Goal: Transaction & Acquisition: Obtain resource

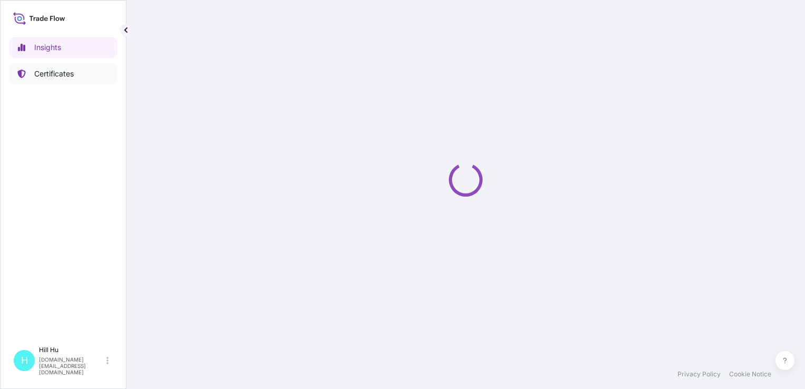
select select "2025"
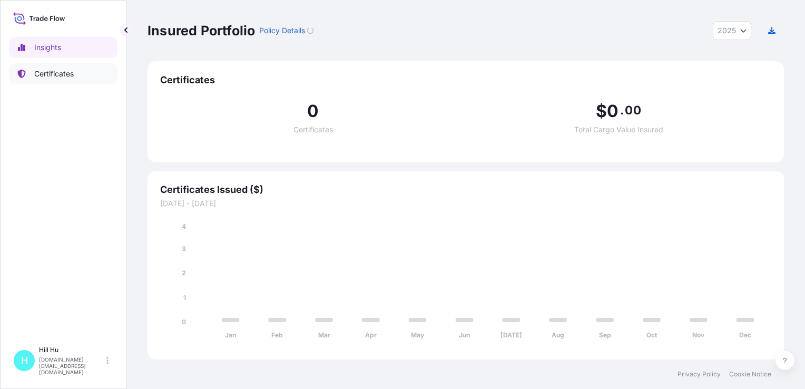
click at [59, 73] on p "Certificates" at bounding box center [53, 73] width 39 height 11
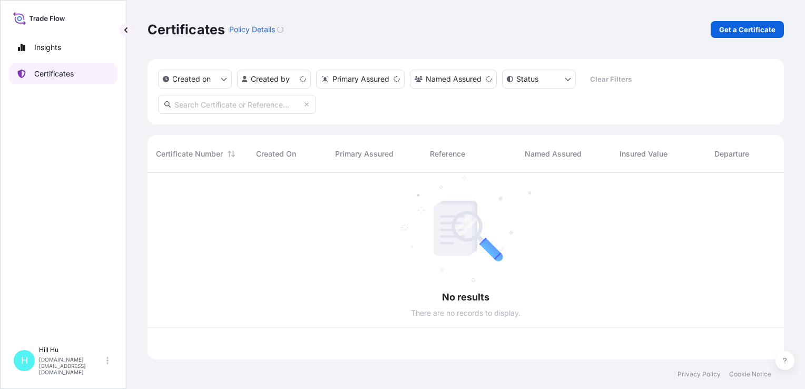
scroll to position [184, 628]
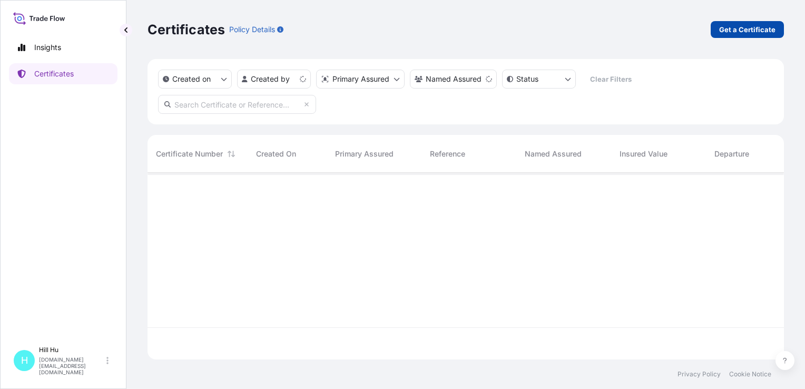
click at [753, 32] on p "Get a Certificate" at bounding box center [747, 29] width 56 height 11
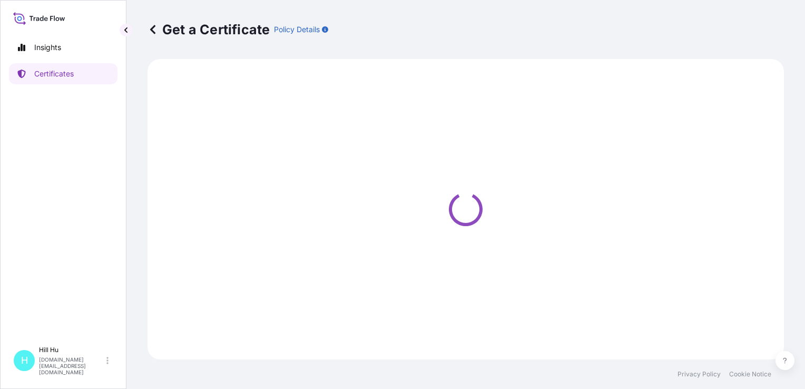
select select "Sea"
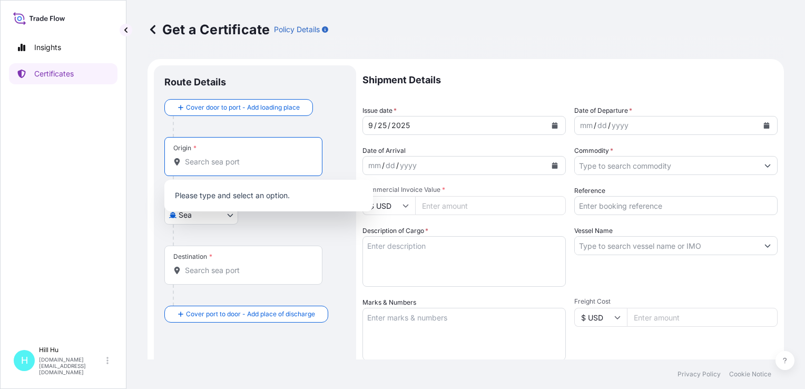
click at [214, 165] on input "Origin *" at bounding box center [247, 161] width 124 height 11
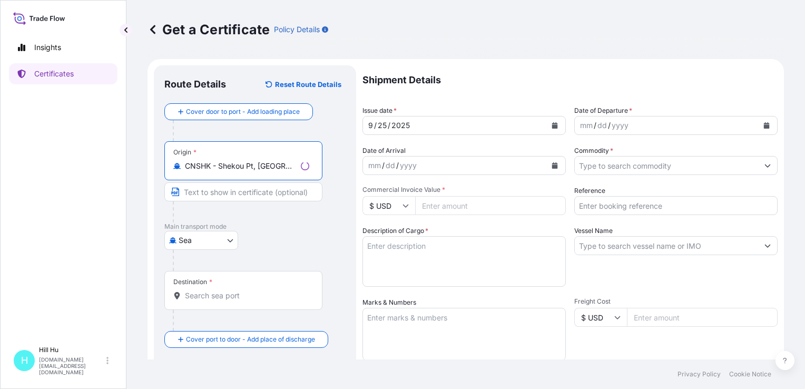
type input "CNSHK - Shekou Pt, [GEOGRAPHIC_DATA]"
click at [215, 292] on input "Destination *" at bounding box center [247, 295] width 124 height 11
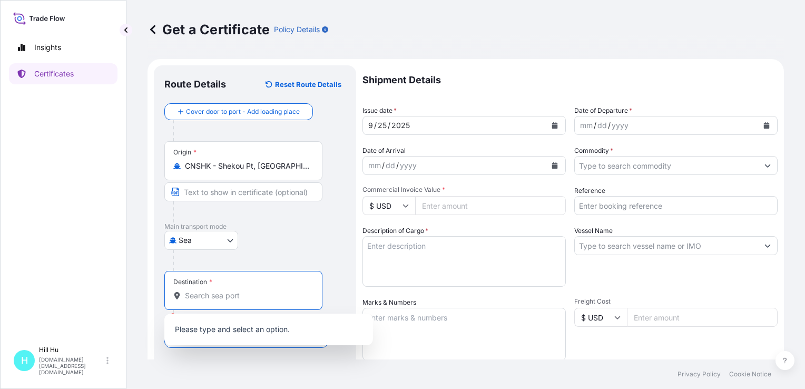
click at [195, 301] on div "Destination *" at bounding box center [243, 290] width 158 height 39
click at [195, 301] on input "Destination * Please select a destination" at bounding box center [247, 295] width 124 height 11
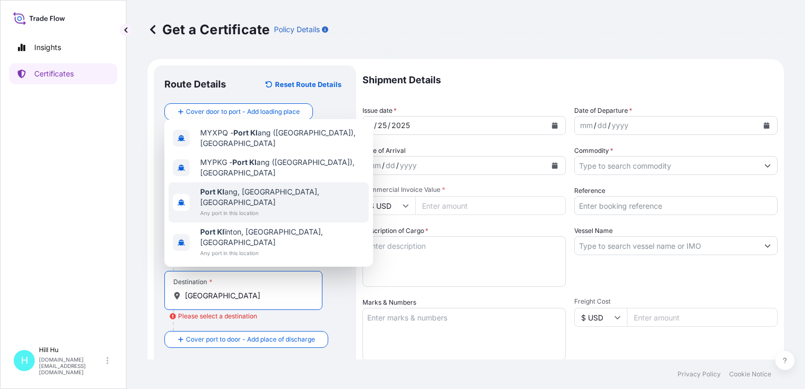
click at [236, 218] on span "Any port in this location" at bounding box center [282, 212] width 164 height 11
type input "[GEOGRAPHIC_DATA], [GEOGRAPHIC_DATA], [GEOGRAPHIC_DATA]"
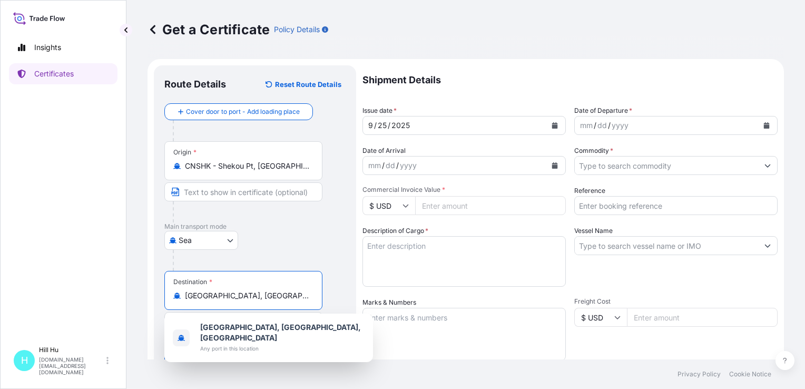
click at [647, 127] on div "mm / dd / yyyy" at bounding box center [665, 125] width 183 height 19
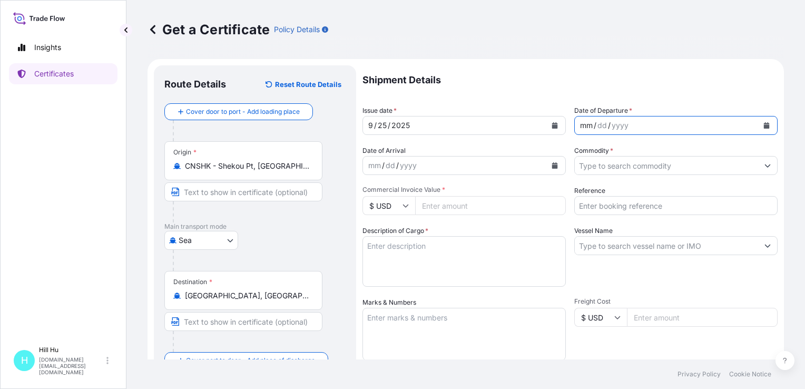
click at [763, 124] on icon "Calendar" at bounding box center [766, 125] width 6 height 6
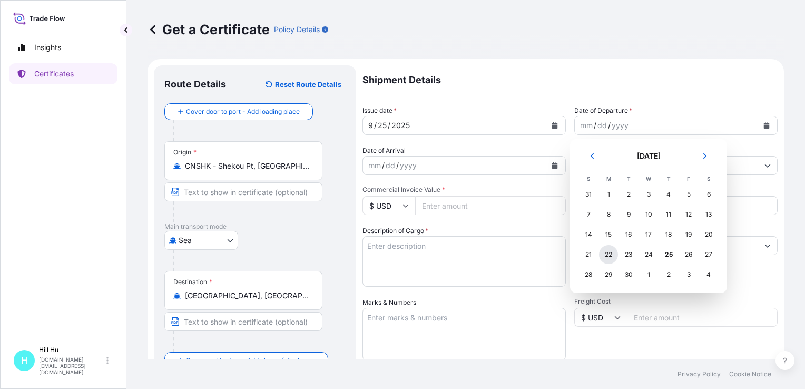
click at [613, 257] on div "22" at bounding box center [608, 254] width 19 height 19
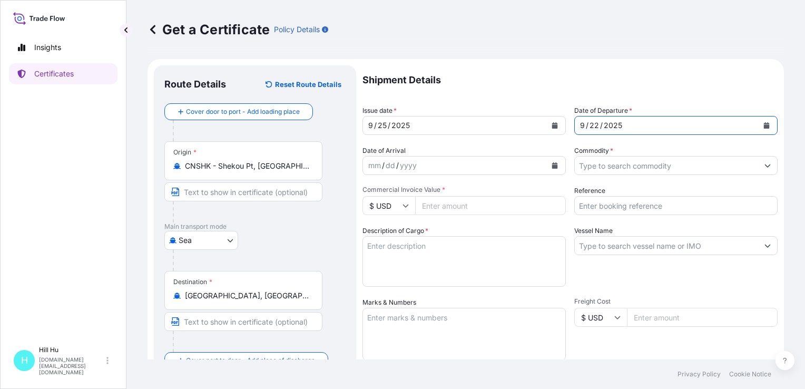
click at [613, 167] on input "Commodity *" at bounding box center [665, 165] width 183 height 19
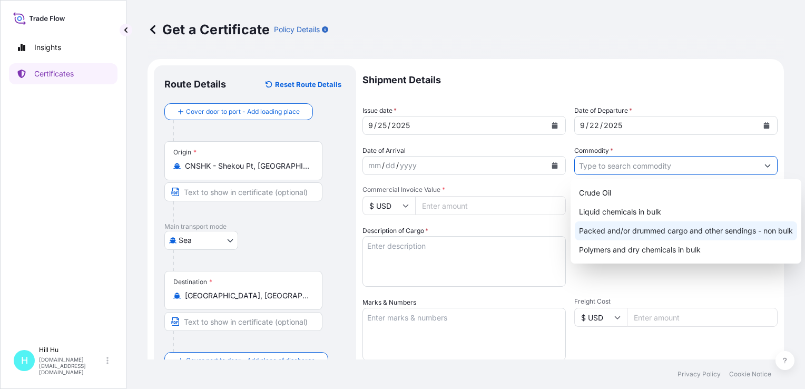
click at [635, 233] on div "Packed and/or drummed cargo and other sendings - non bulk" at bounding box center [685, 230] width 222 height 19
type input "Packed and/or drummed cargo and other sendings - non bulk"
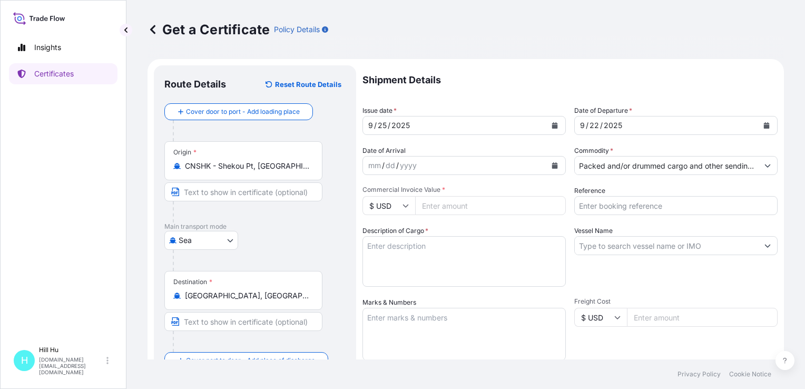
click at [412, 206] on input "$ USD" at bounding box center [388, 205] width 53 height 19
click at [380, 293] on div "¥ CNY" at bounding box center [388, 284] width 44 height 20
type input "¥ CNY"
click at [435, 207] on input "Commercial Invoice Value *" at bounding box center [490, 205] width 151 height 19
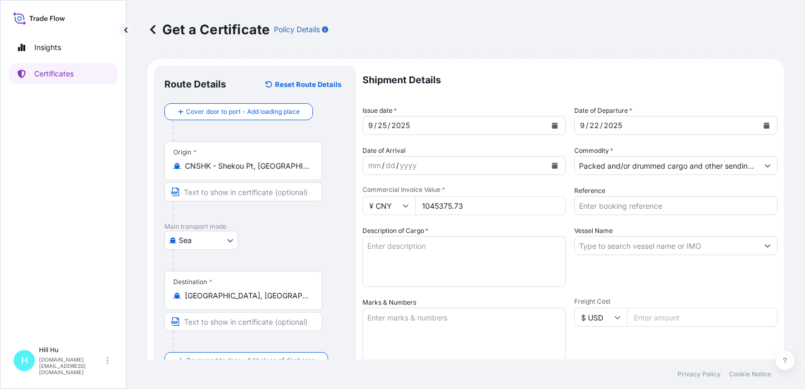
type input "1045375.73"
click at [623, 205] on input "Reference" at bounding box center [675, 205] width 203 height 19
paste input "5013214411-3"
click at [653, 205] on input "5013214411-3&" at bounding box center [675, 205] width 203 height 19
paste input "5013214411&5013244193"
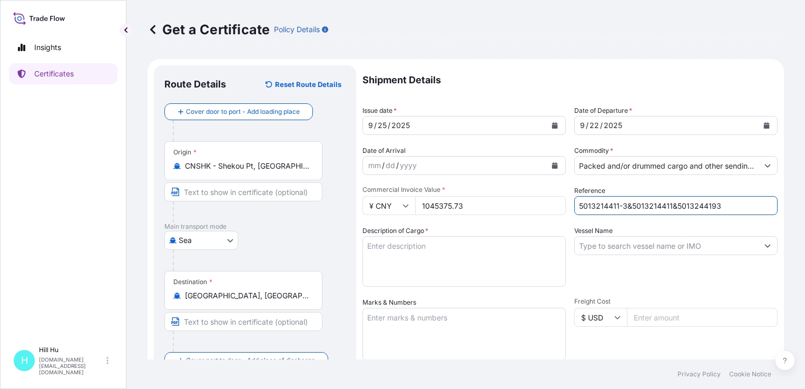
type input "5013214411-3&5013214411&5013244193"
click at [422, 254] on textarea "Description of Cargo *" at bounding box center [463, 261] width 203 height 51
paste textarea "POLYFLAM [PERSON_NAME] 9180 NATURAL C1, BG25HT"
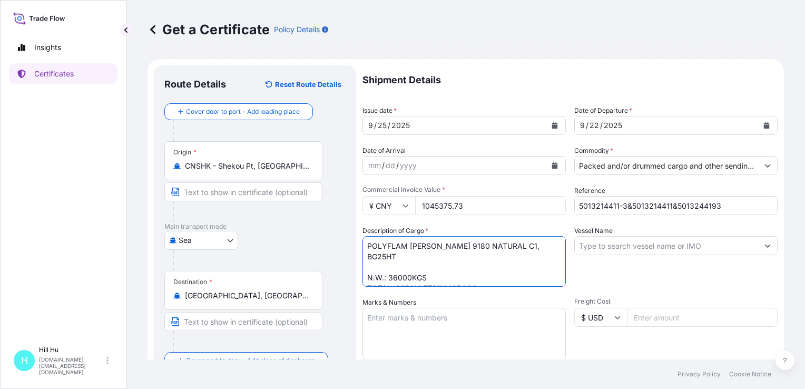
type textarea "POLYFLAM [PERSON_NAME] 9180 NATURAL C1, BG25HT N.W.: 36000KGS TOTAL: 36PALLETS/…"
click at [636, 246] on input "Vessel Name" at bounding box center [665, 245] width 183 height 19
paste input "KOTA CEPAT"
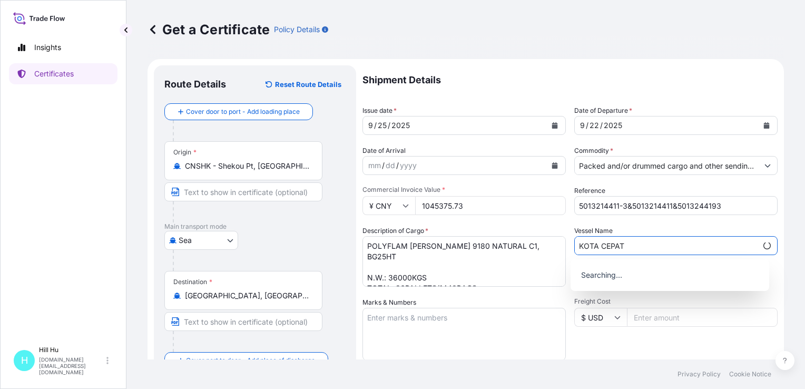
type input "KOTA CEPAT"
click at [782, 269] on div "Get a Certificate Policy Details Route Details Reset Route Details Cover door t…" at bounding box center [465, 179] width 678 height 359
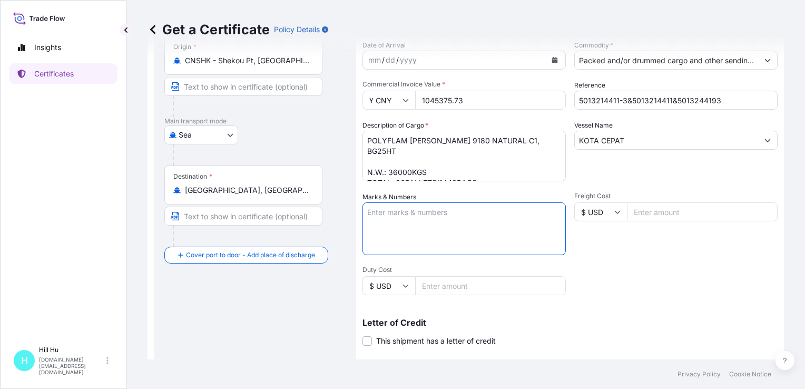
click at [398, 230] on textarea "Marks & Numbers" at bounding box center [463, 228] width 203 height 53
click at [402, 213] on textarea "Marks & Numbers" at bounding box center [463, 228] width 203 height 53
paste textarea "LYONDELLBASELL"
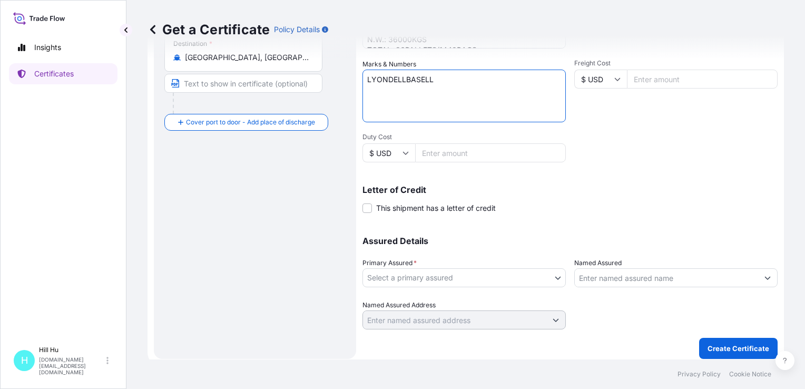
scroll to position [243, 0]
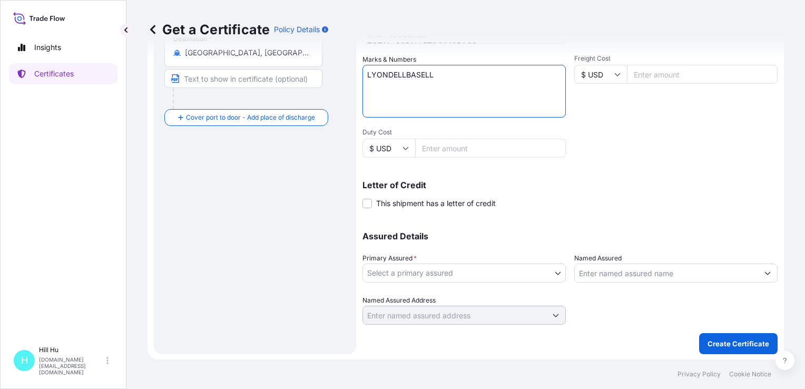
type textarea "LYONDELLBASELL"
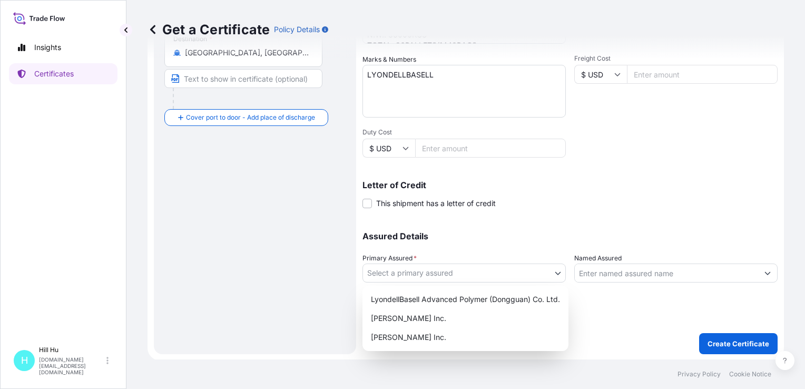
click at [420, 271] on body "Insights Certificates [GEOGRAPHIC_DATA][DOMAIN_NAME][EMAIL_ADDRESS][DOMAIN_NAME…" at bounding box center [402, 194] width 805 height 389
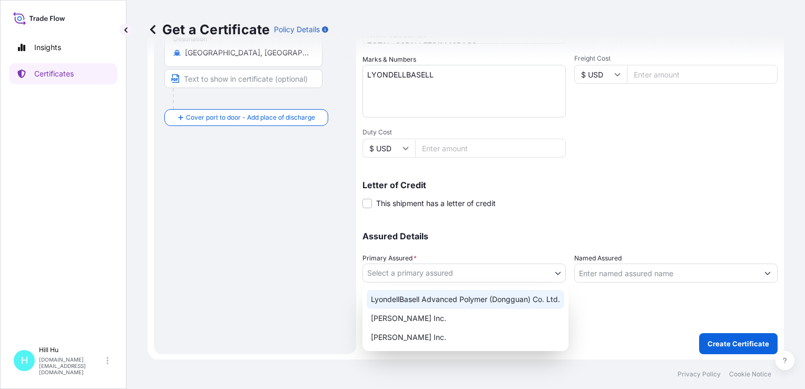
click at [418, 298] on div "LyondellBasell Advanced Polymer (Dongguan) Co. Ltd." at bounding box center [464, 299] width 197 height 19
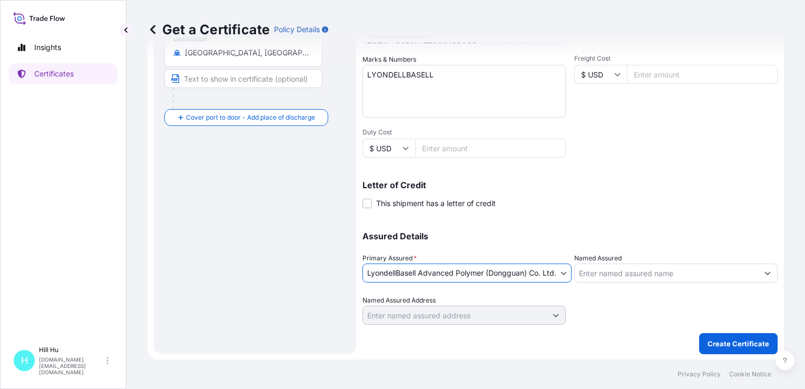
click at [569, 271] on body "Insights Certificates [GEOGRAPHIC_DATA][DOMAIN_NAME][EMAIL_ADDRESS][DOMAIN_NAME…" at bounding box center [402, 194] width 805 height 389
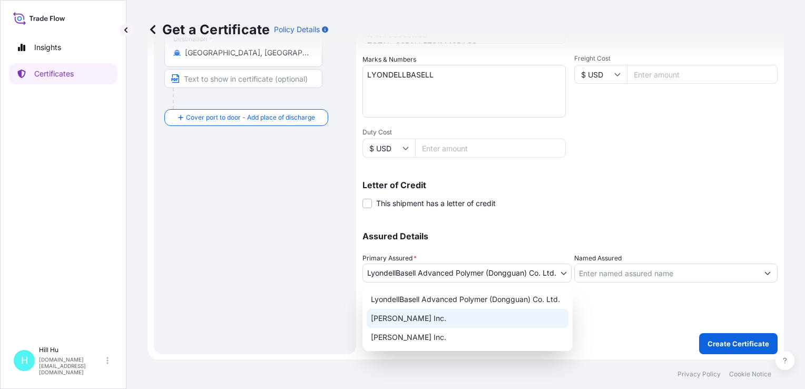
click at [417, 319] on div "[PERSON_NAME] Inc." at bounding box center [467, 318] width 202 height 19
select select "32057"
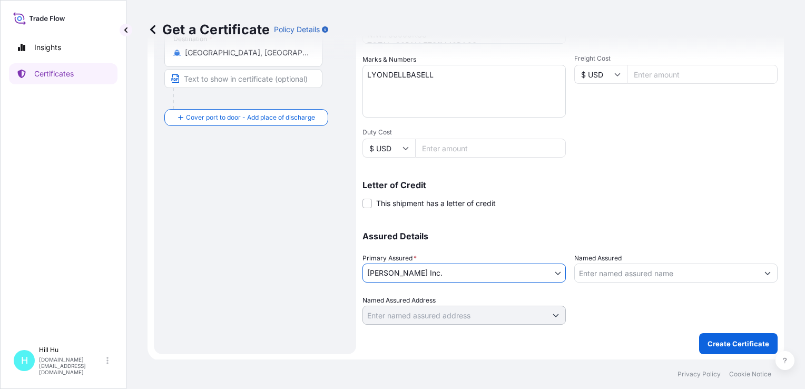
click at [596, 274] on input "Named Assured" at bounding box center [665, 272] width 183 height 19
drag, startPoint x: 362, startPoint y: 258, endPoint x: 411, endPoint y: 256, distance: 48.5
click at [411, 256] on span "Primary Assured *" at bounding box center [389, 258] width 54 height 11
copy span "Primary Assured"
click at [480, 242] on div "Assured Details Primary Assured * [PERSON_NAME] Inc. LyondellBasell Advanced Po…" at bounding box center [569, 271] width 415 height 105
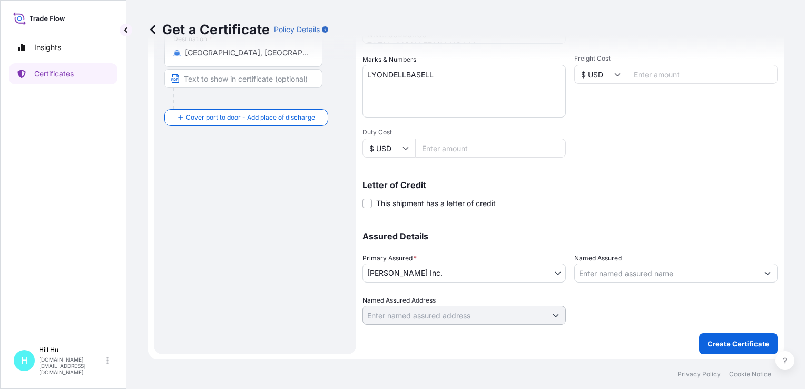
click at [627, 264] on input "Named Assured" at bounding box center [665, 272] width 183 height 19
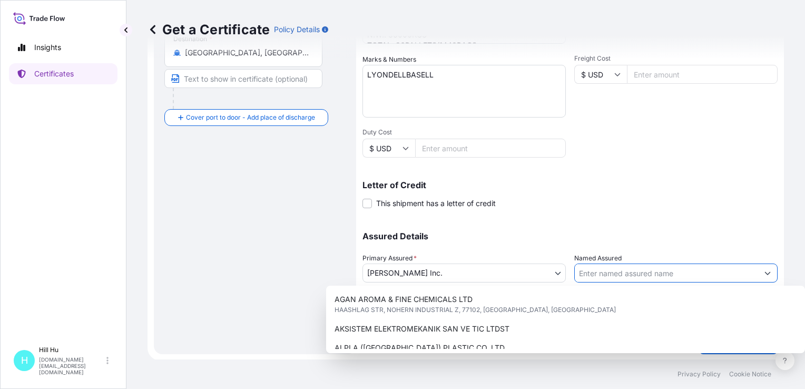
paste input "LyondellBasell Advanced Polymer (Dongguan) Co. Ltd."
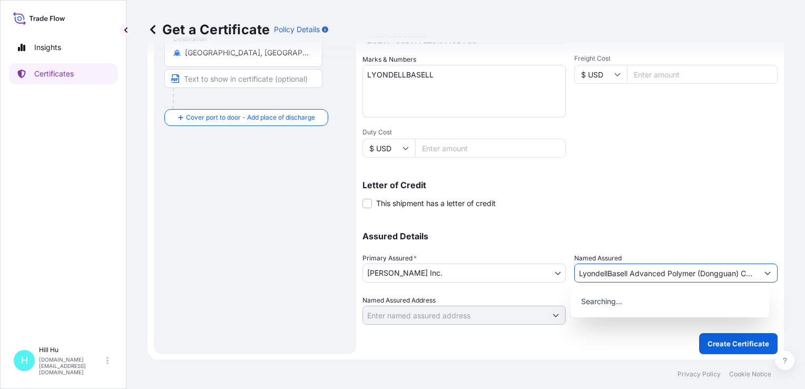
scroll to position [0, 19]
type input "LyondellBasell Advanced Polymer (Dongguan) Co. Ltd."
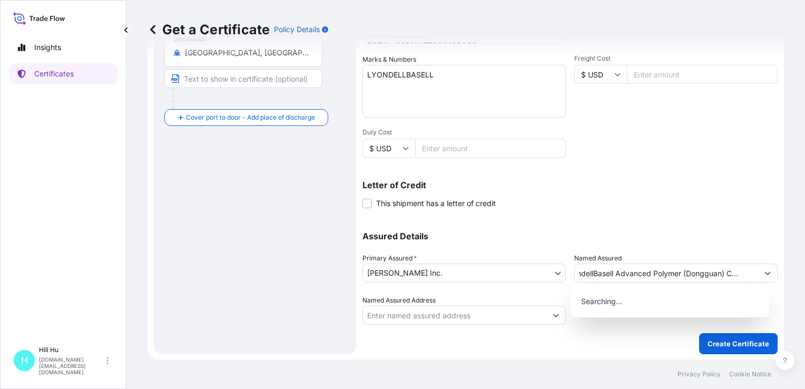
click at [690, 194] on div "Letter of Credit This shipment has a letter of credit Letter of credit * Letter…" at bounding box center [569, 195] width 415 height 28
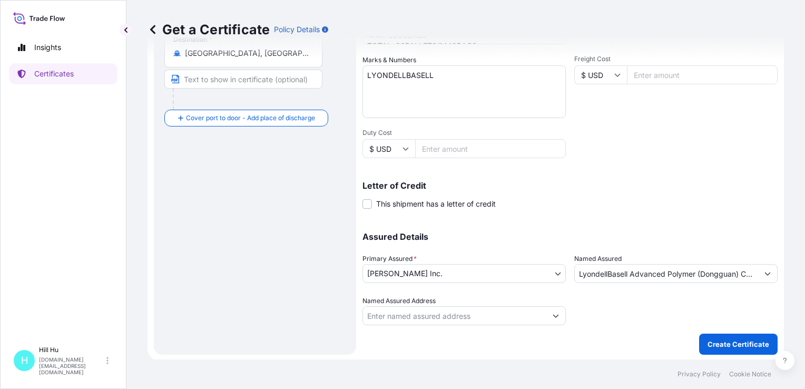
scroll to position [243, 0]
click at [718, 340] on p "Create Certificate" at bounding box center [738, 343] width 62 height 11
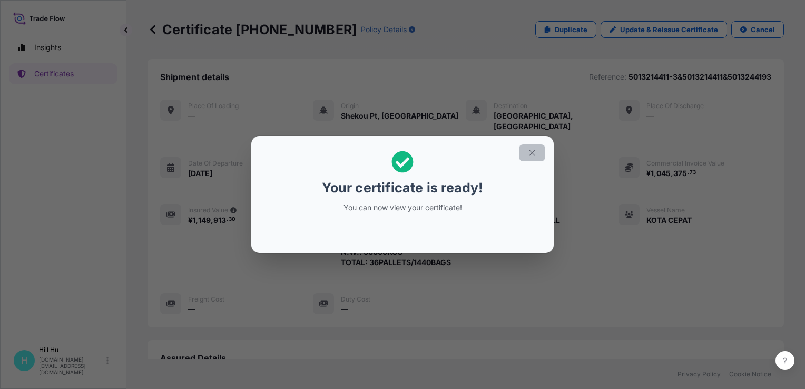
click at [530, 152] on icon "button" at bounding box center [531, 152] width 9 height 9
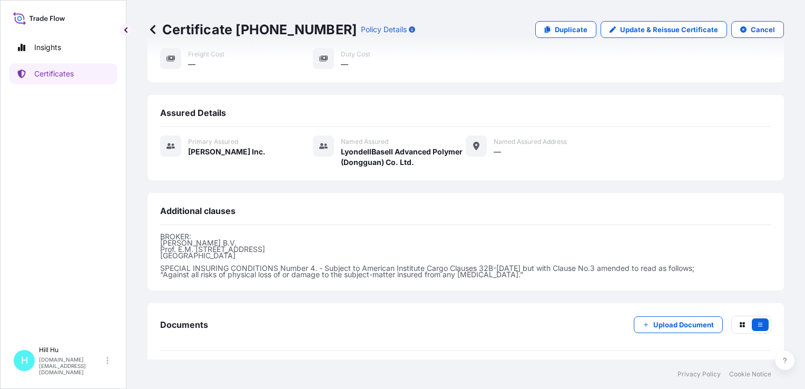
scroll to position [273, 0]
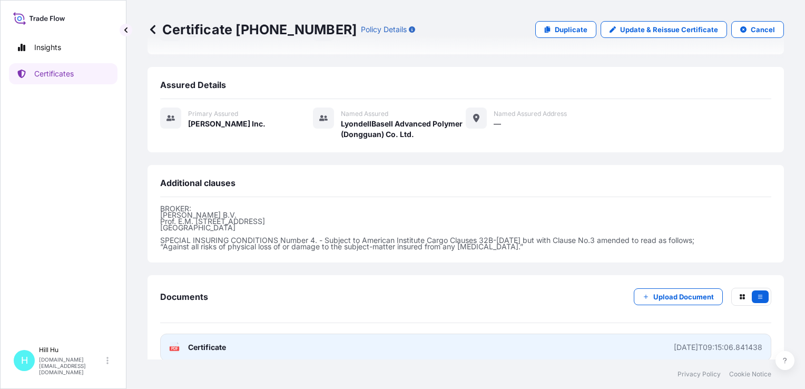
click at [196, 342] on span "Certificate" at bounding box center [207, 347] width 38 height 11
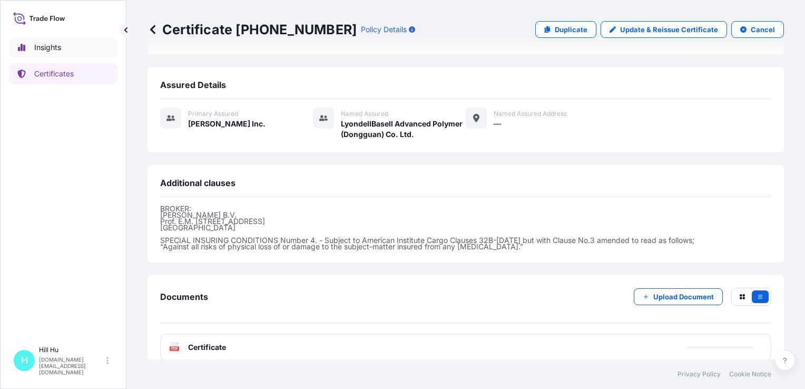
click at [46, 51] on p "Insights" at bounding box center [47, 47] width 27 height 11
select select "2025"
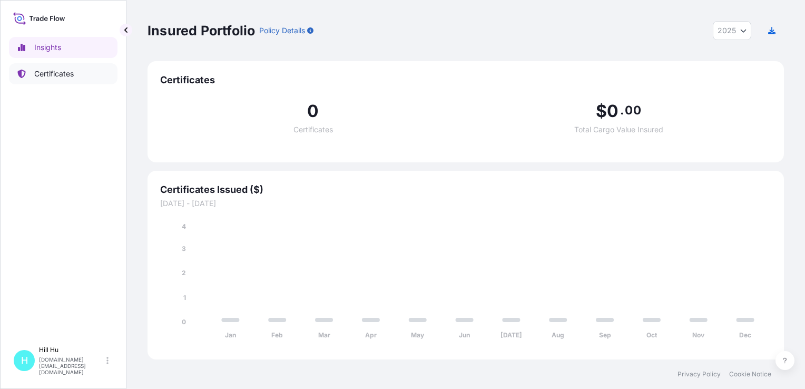
click at [43, 74] on p "Certificates" at bounding box center [53, 73] width 39 height 11
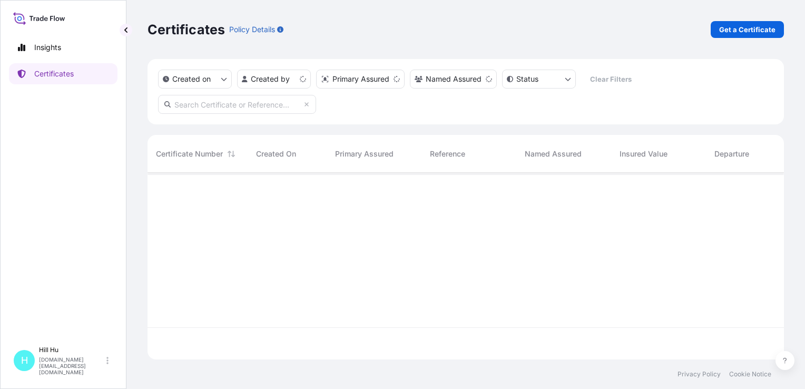
scroll to position [184, 628]
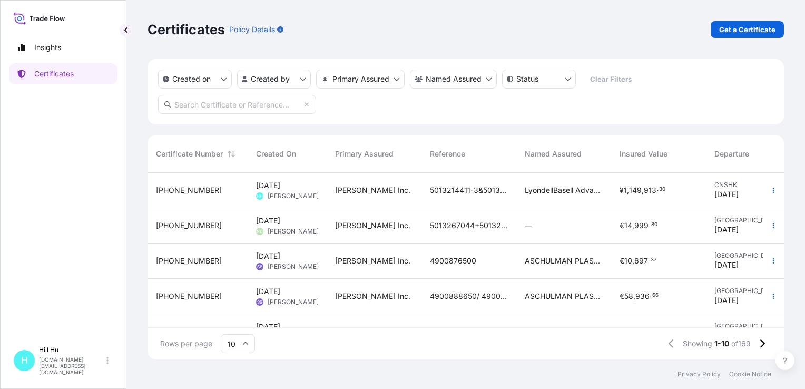
click at [186, 223] on span "[PHONE_NUMBER]" at bounding box center [189, 225] width 66 height 11
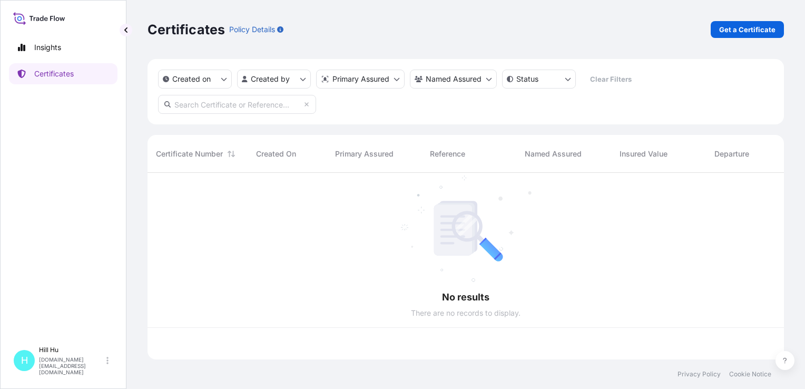
scroll to position [184, 628]
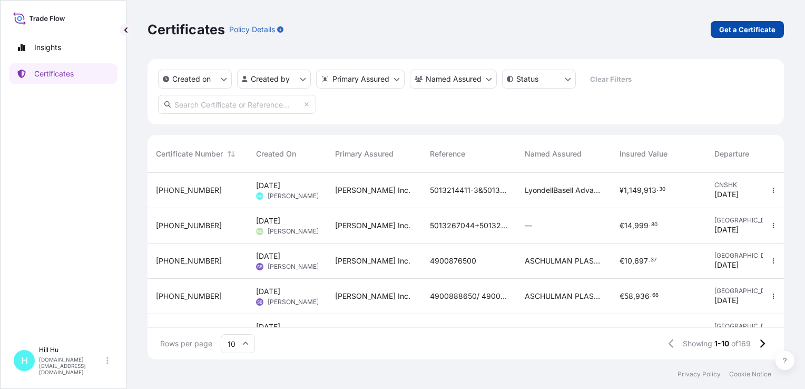
click at [740, 31] on p "Get a Certificate" at bounding box center [747, 29] width 56 height 11
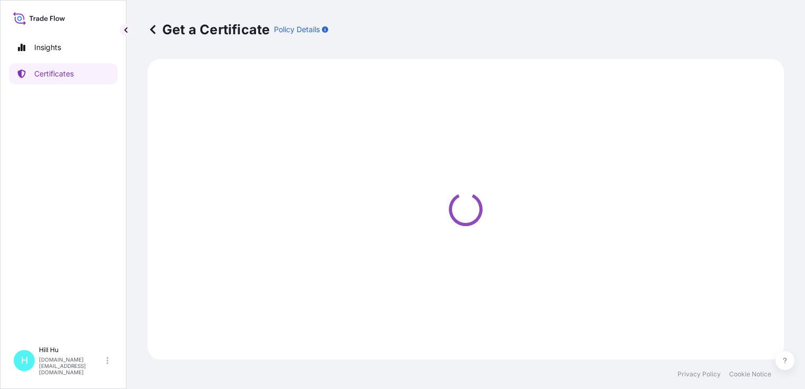
select select "Sea"
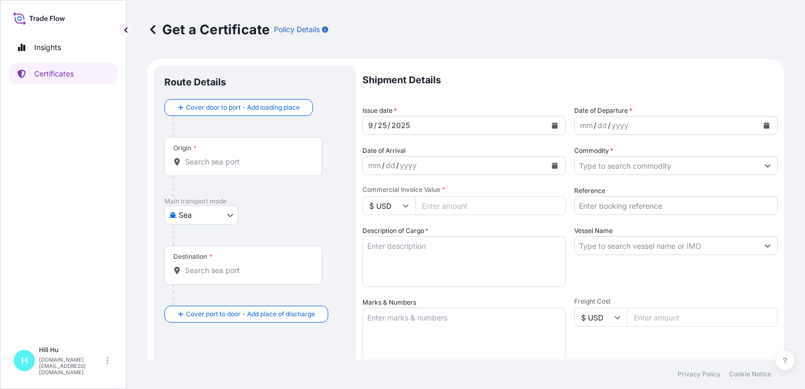
click at [207, 164] on input "Origin *" at bounding box center [247, 161] width 124 height 11
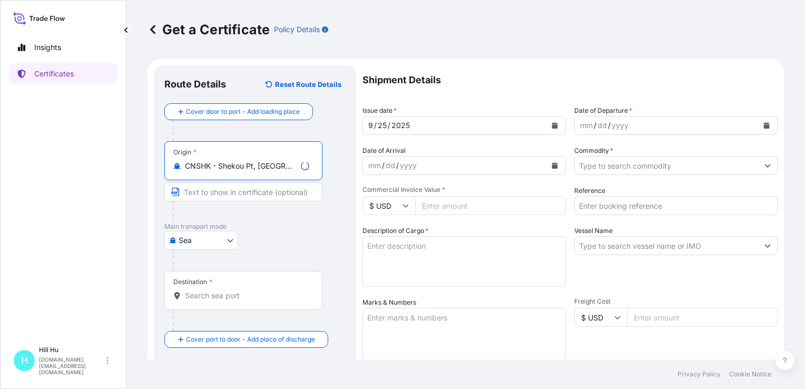
type input "CNSHK - Shekou Pt, [GEOGRAPHIC_DATA]"
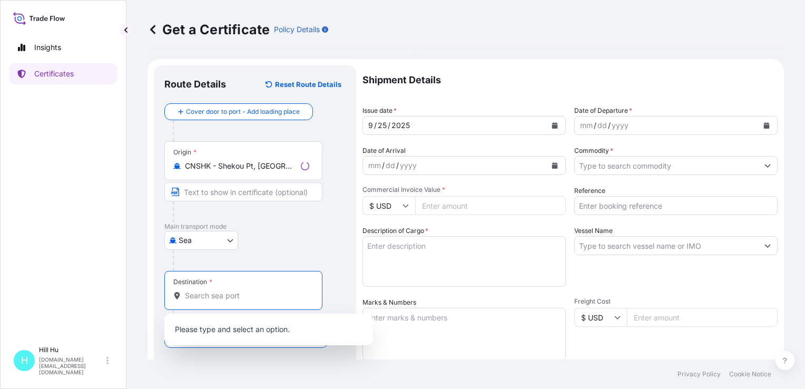
click at [192, 300] on input "Destination *" at bounding box center [247, 295] width 124 height 11
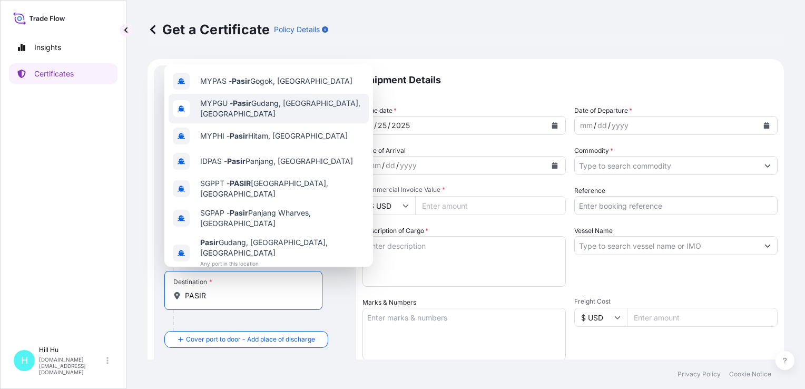
click at [284, 105] on span "MYPGU - [GEOGRAPHIC_DATA], [GEOGRAPHIC_DATA], [GEOGRAPHIC_DATA]" at bounding box center [282, 108] width 164 height 21
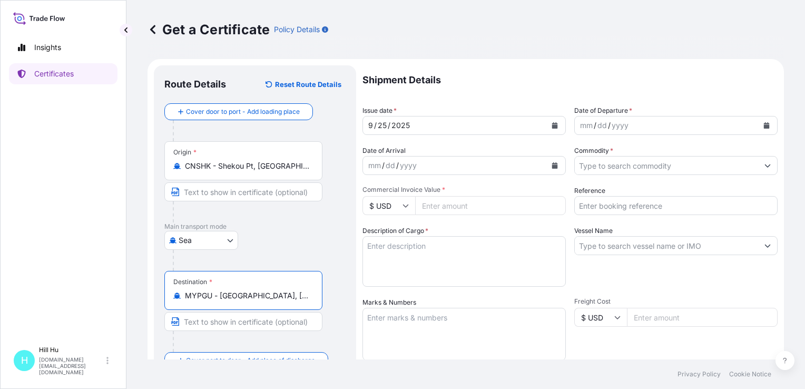
type input "MYPGU - [GEOGRAPHIC_DATA], [GEOGRAPHIC_DATA], [GEOGRAPHIC_DATA]"
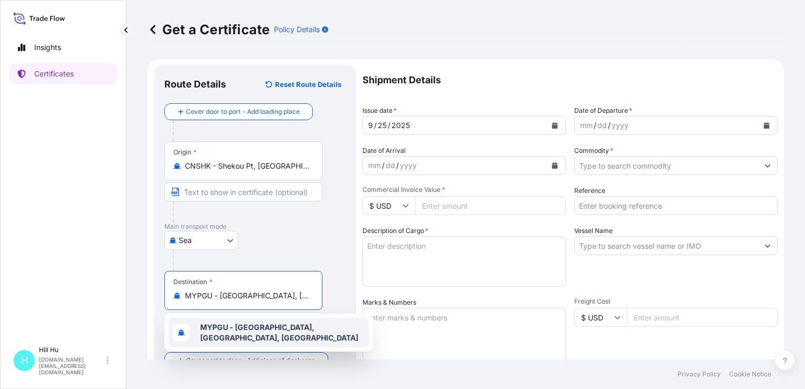
click at [274, 336] on div "MYPGU - [GEOGRAPHIC_DATA], [GEOGRAPHIC_DATA], [GEOGRAPHIC_DATA]" at bounding box center [268, 331] width 200 height 29
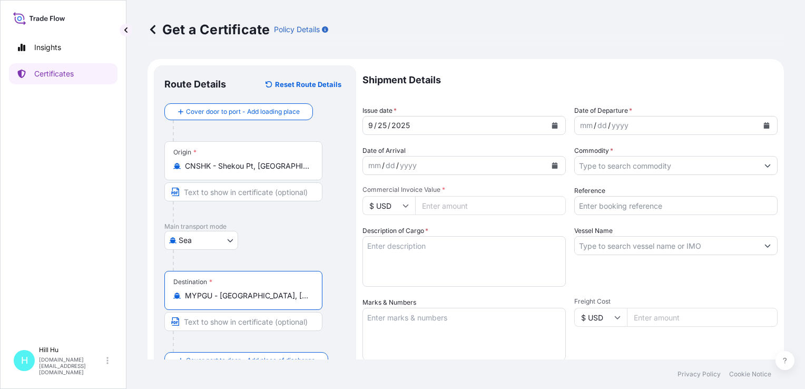
click at [763, 124] on icon "Calendar" at bounding box center [766, 125] width 6 height 6
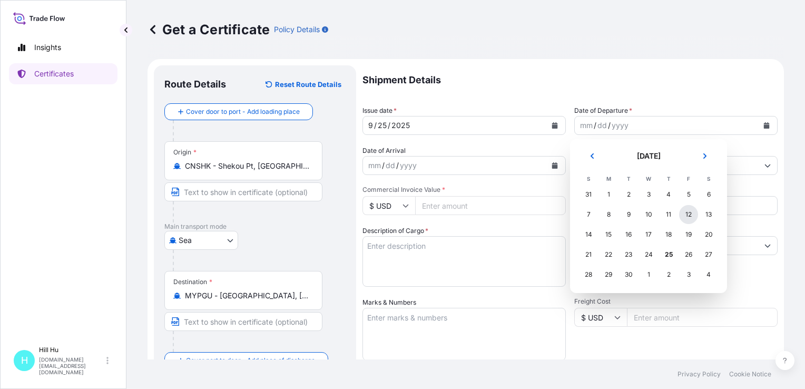
click at [691, 216] on div "12" at bounding box center [688, 214] width 19 height 19
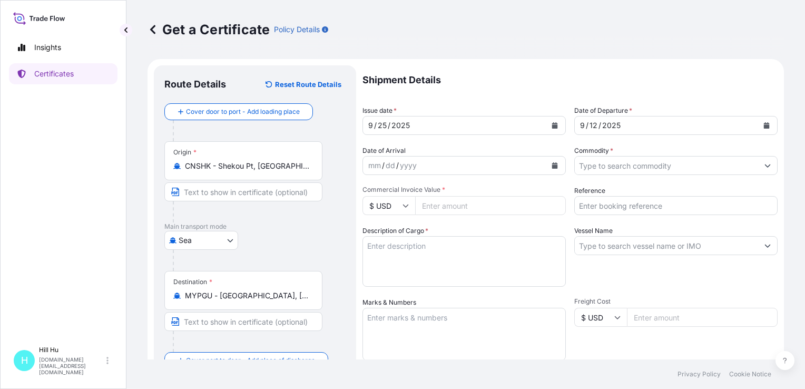
click at [404, 208] on icon at bounding box center [405, 205] width 6 height 6
click at [388, 292] on div "¥ CNY" at bounding box center [388, 284] width 44 height 20
type input "¥ CNY"
click at [443, 201] on input "Commercial Invoice Value *" at bounding box center [490, 205] width 151 height 19
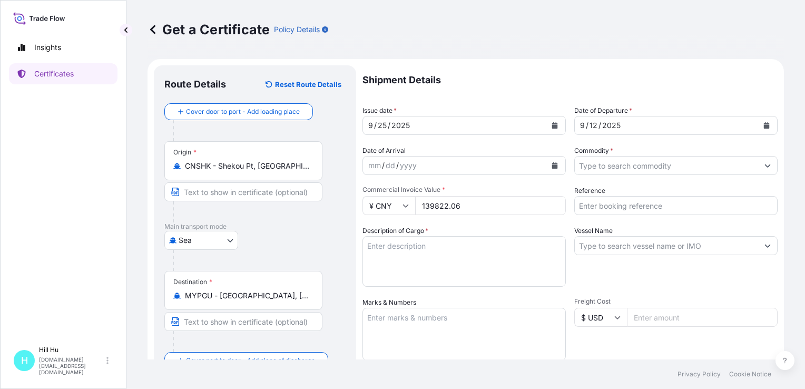
type input "139822.06"
click at [425, 250] on textarea "Description of Cargo *" at bounding box center [463, 261] width 203 height 51
paste textarea "POLYFLAM [PERSON_NAME] 9188 HS NATURAL C1, BG25HT"
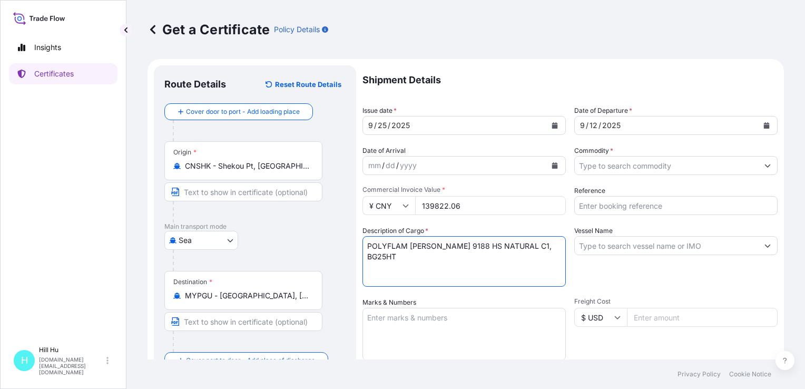
click at [364, 254] on textarea "POLYFLAM [PERSON_NAME] 9188 HS NATURAL C1, BG25HT" at bounding box center [463, 261] width 203 height 51
click at [553, 250] on textarea "POLYFLAM [PERSON_NAME] 9188 HS NATURAL C1, BG25HT" at bounding box center [463, 261] width 203 height 51
paste textarea "POLYFLAM [PERSON_NAME] 9180 NATURAL C1, BG25HT"
click at [367, 265] on textarea "POLYFLAM [PERSON_NAME] 9188 HS NATURAL C1, BG25HT POLYFLAM [PERSON_NAME] 9180 N…" at bounding box center [463, 261] width 203 height 51
type textarea "POLYFLAM [PERSON_NAME] 9188 HS NATURAL C1, BG25HT POLYFLAM [PERSON_NAME] 9180 N…"
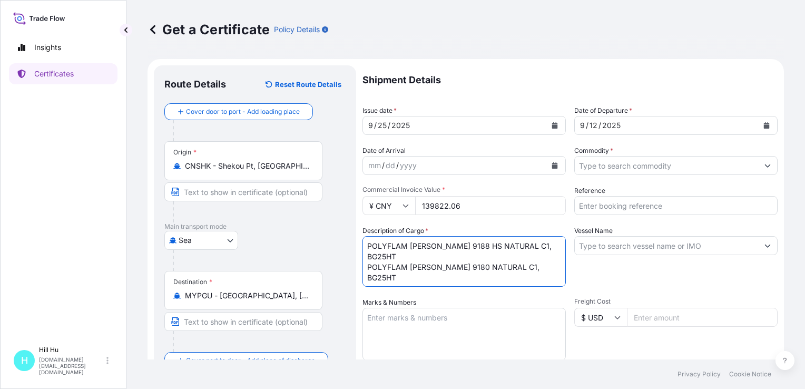
click at [217, 293] on input "MYPGU - [GEOGRAPHIC_DATA], [GEOGRAPHIC_DATA], [GEOGRAPHIC_DATA]" at bounding box center [247, 295] width 124 height 11
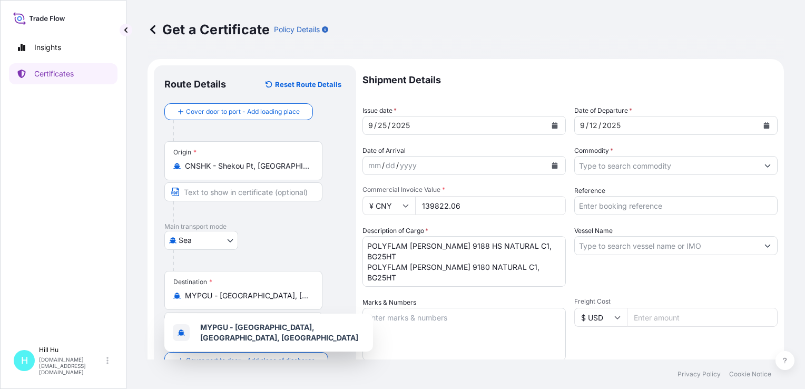
drag, startPoint x: 310, startPoint y: 298, endPoint x: 98, endPoint y: 295, distance: 211.7
click at [98, 295] on div "Insights Certificates [GEOGRAPHIC_DATA][DOMAIN_NAME][EMAIL_ADDRESS][DOMAIN_NAME…" at bounding box center [402, 194] width 805 height 389
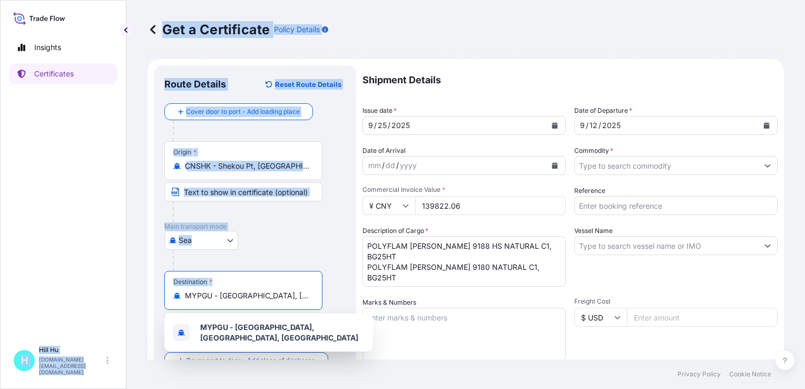
click at [256, 296] on input "MYPGU - [GEOGRAPHIC_DATA], [GEOGRAPHIC_DATA], [GEOGRAPHIC_DATA]" at bounding box center [247, 295] width 124 height 11
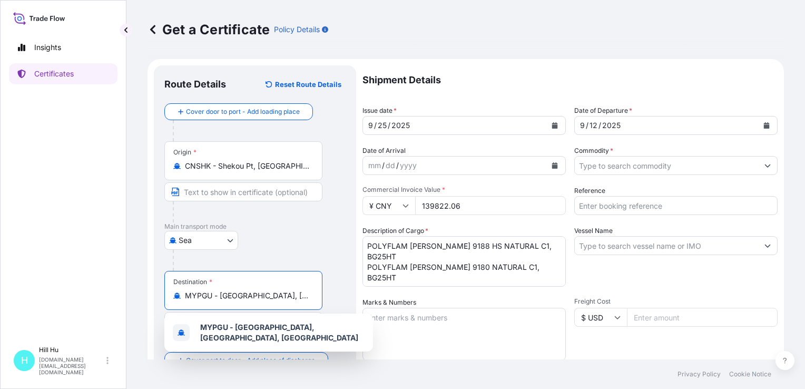
drag, startPoint x: 267, startPoint y: 292, endPoint x: 175, endPoint y: 290, distance: 92.7
click at [175, 290] on div "MYPGU - [GEOGRAPHIC_DATA], [GEOGRAPHIC_DATA], [GEOGRAPHIC_DATA]" at bounding box center [243, 295] width 140 height 11
type input "[GEOGRAPHIC_DATA], [GEOGRAPHIC_DATA]"
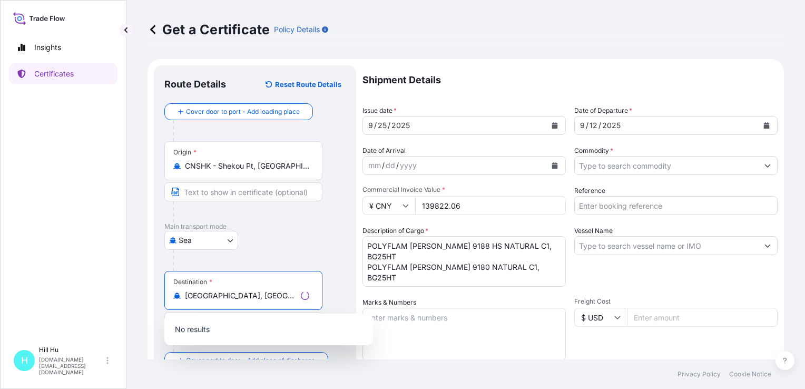
drag, startPoint x: 274, startPoint y: 294, endPoint x: 126, endPoint y: 285, distance: 147.7
click at [141, 285] on div "Get a Certificate Policy Details Route Details Reset Route Details Cover door t…" at bounding box center [465, 179] width 678 height 359
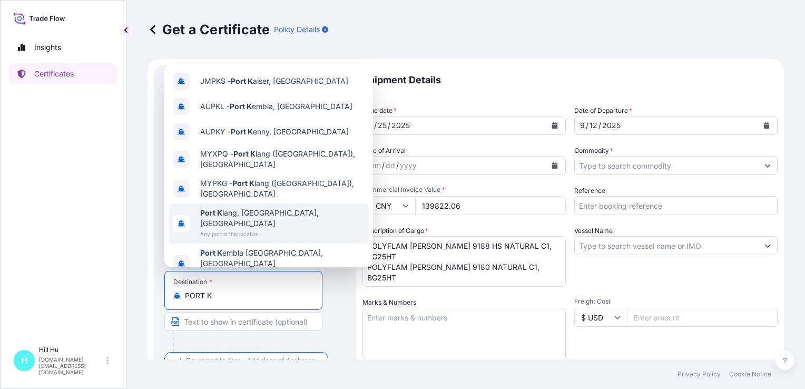
click at [274, 211] on span "[GEOGRAPHIC_DATA], [GEOGRAPHIC_DATA], [GEOGRAPHIC_DATA]" at bounding box center [282, 217] width 164 height 21
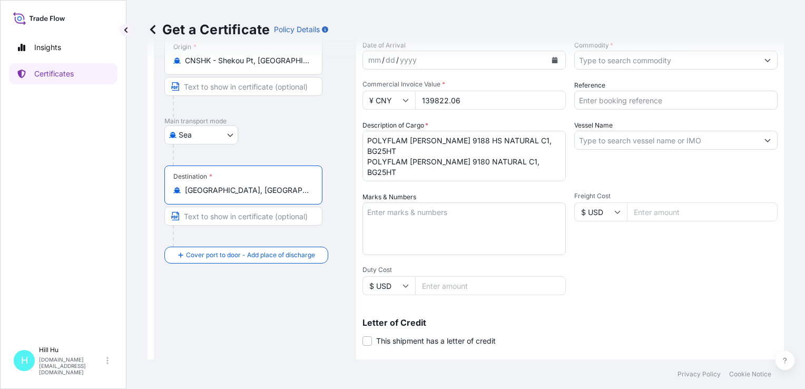
type input "[GEOGRAPHIC_DATA], [GEOGRAPHIC_DATA], [GEOGRAPHIC_DATA]"
click at [416, 220] on textarea "Marks & Numbers" at bounding box center [463, 228] width 203 height 53
click at [405, 217] on textarea "Marks & Numbers" at bounding box center [463, 228] width 203 height 53
paste textarea "LYONDELLBASELL"
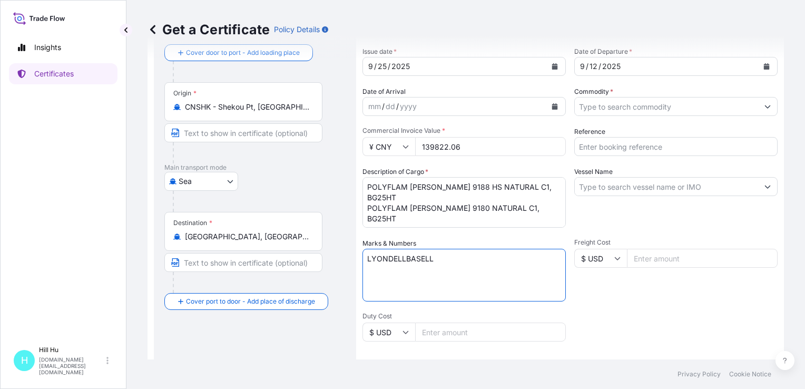
scroll to position [53, 0]
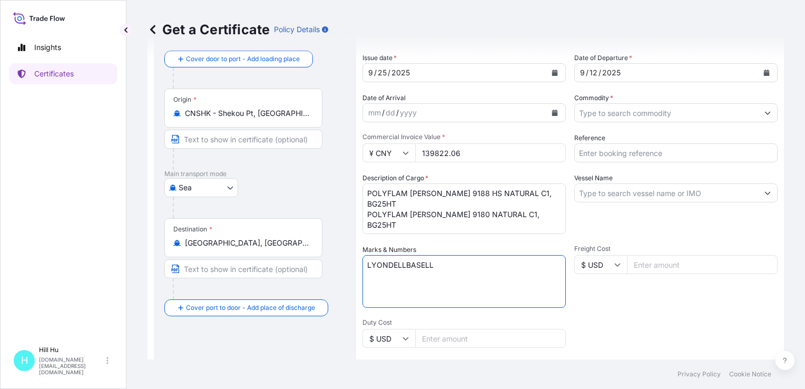
type textarea "LYONDELLBASELL"
click at [629, 108] on input "Commodity *" at bounding box center [665, 112] width 183 height 19
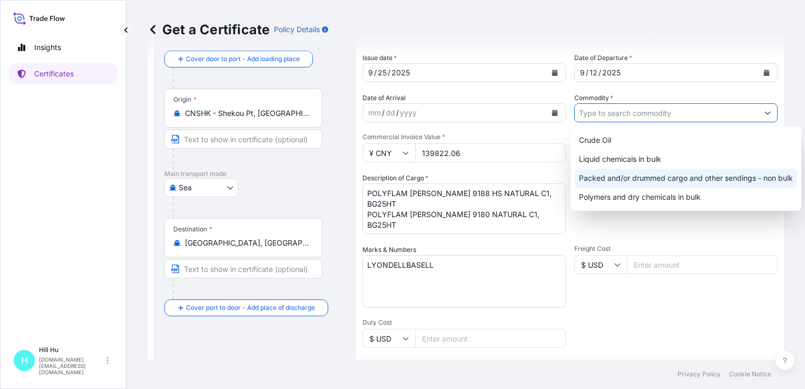
click at [629, 173] on div "Packed and/or drummed cargo and other sendings - non bulk" at bounding box center [685, 177] width 222 height 19
type input "Packed and/or drummed cargo and other sendings - non bulk"
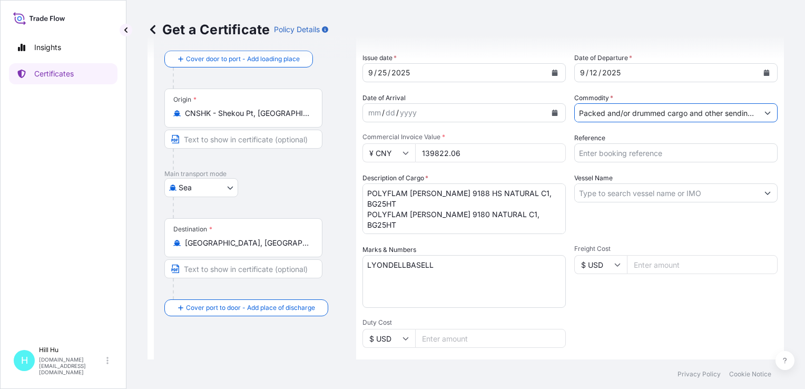
click at [608, 148] on input "Reference" at bounding box center [675, 152] width 203 height 19
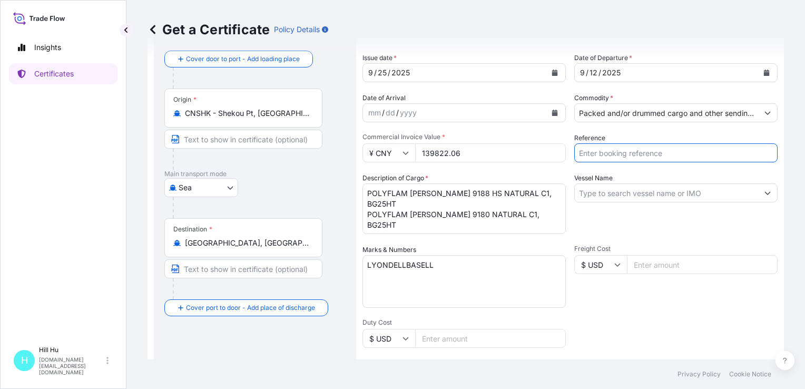
click at [613, 150] on input "Reference" at bounding box center [675, 152] width 203 height 19
paste input "5013234116&50132 14411"
type input "5013234116&50132 14411"
click at [529, 204] on textarea "POLYFLAM [PERSON_NAME] 9188 HS NATURAL C1, BG25HT POLYFLAM [PERSON_NAME] 9180 N…" at bounding box center [463, 208] width 203 height 51
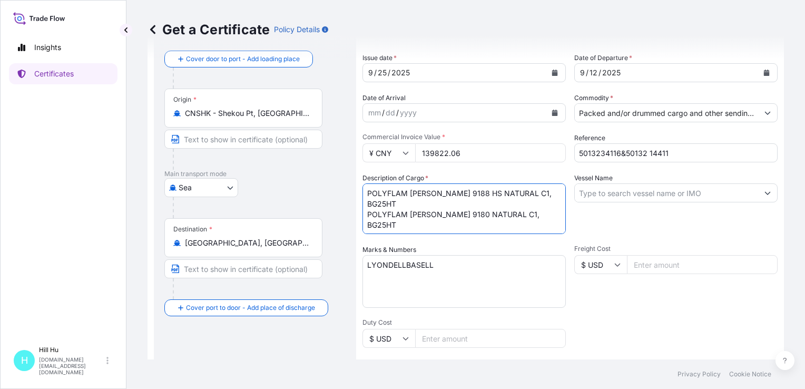
scroll to position [6, 0]
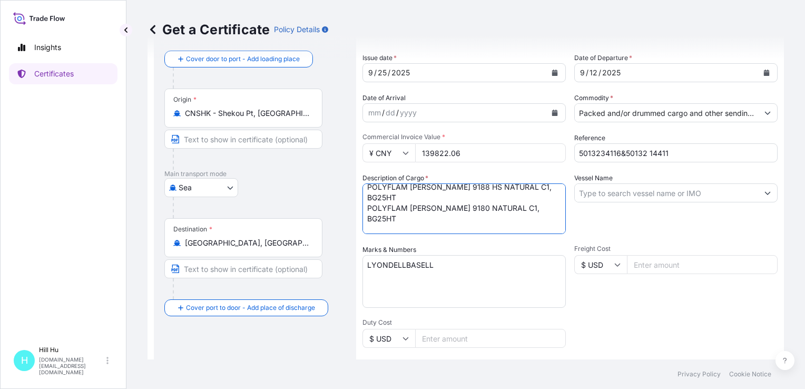
click at [410, 221] on textarea "POLYFLAM [PERSON_NAME] 9188 HS NATURAL C1, BG25HT POLYFLAM [PERSON_NAME] 9180 N…" at bounding box center [463, 208] width 203 height 51
click at [414, 229] on textarea "POLYFLAM [PERSON_NAME] 9188 HS NATURAL C1, BG25HT POLYFLAM [PERSON_NAME] 9180 N…" at bounding box center [463, 208] width 203 height 51
type textarea "POLYFLAM [PERSON_NAME] 9188 HS NATURAL C1, BG25HT POLYFLAM [PERSON_NAME] 9180 N…"
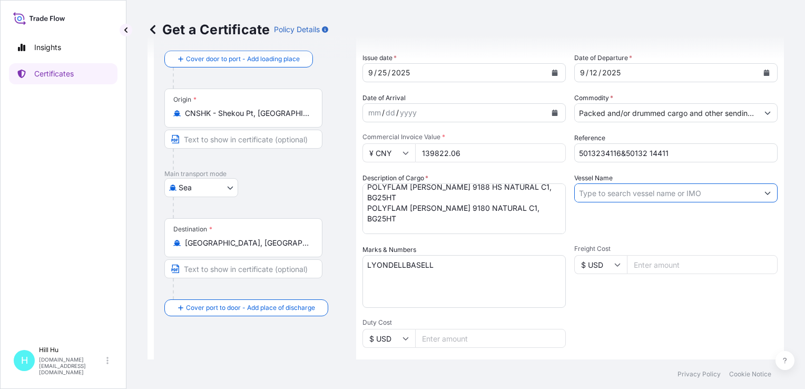
click at [607, 193] on input "Vessel Name" at bounding box center [665, 192] width 183 height 19
click at [644, 193] on input "Vessel Name" at bounding box center [665, 192] width 183 height 19
paste input "WAN HAI 355"
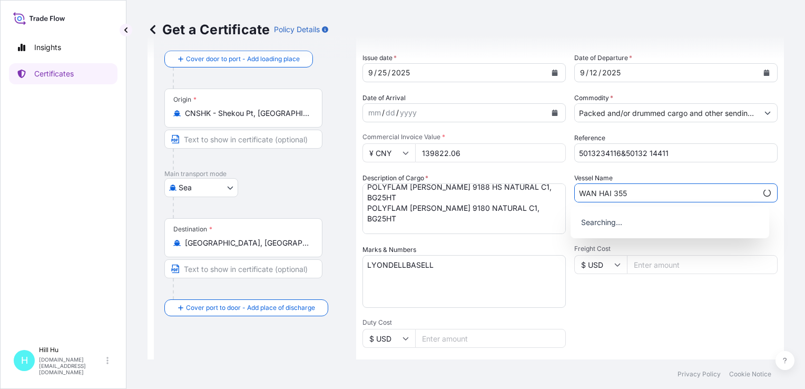
type input "WAN HAI 355"
click at [624, 327] on div "Shipment Details Issue date * [DATE] Date of Departure * [DATE] Date of Arrival…" at bounding box center [569, 264] width 415 height 502
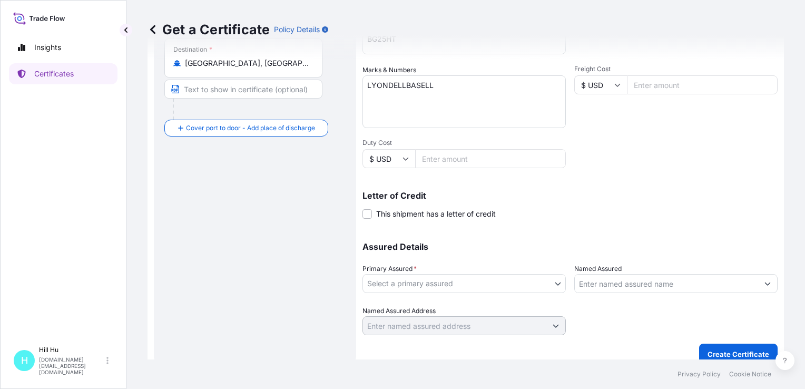
scroll to position [243, 0]
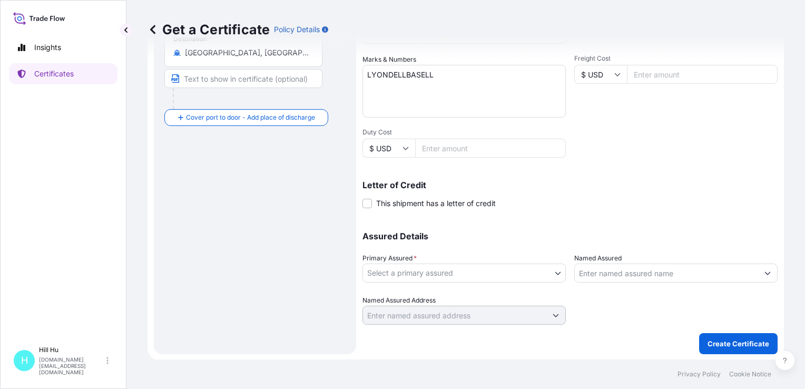
click at [435, 273] on body "0 options available. Insights Certificates [GEOGRAPHIC_DATA][DOMAIN_NAME][EMAIL…" at bounding box center [402, 194] width 805 height 389
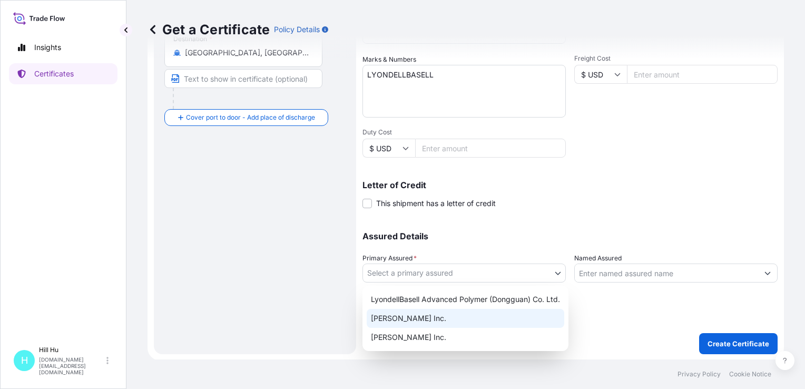
click at [411, 317] on div "[PERSON_NAME] Inc." at bounding box center [464, 318] width 197 height 19
select select "32057"
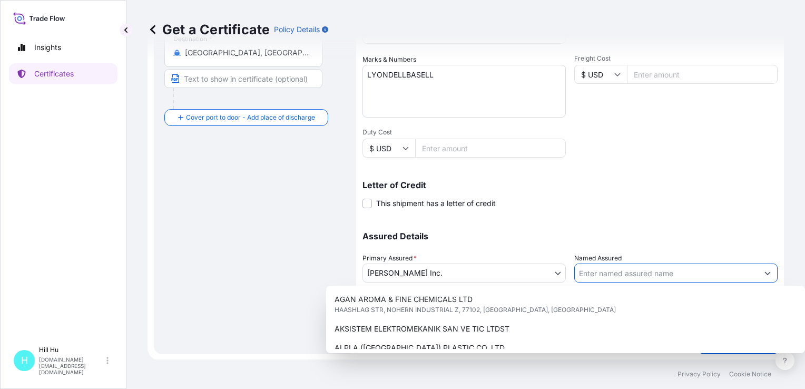
click at [658, 269] on input "Named Assured" at bounding box center [665, 272] width 183 height 19
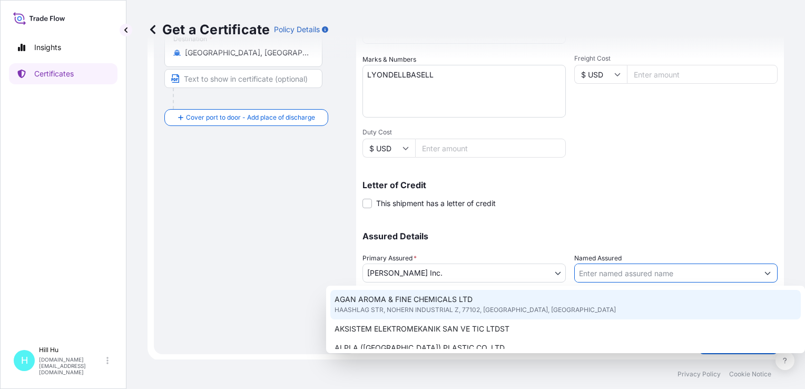
click at [623, 269] on input "Named Assured" at bounding box center [665, 272] width 183 height 19
paste input "LyondellBasell Advanced Polymer (Dongguan) Co. Ltd."
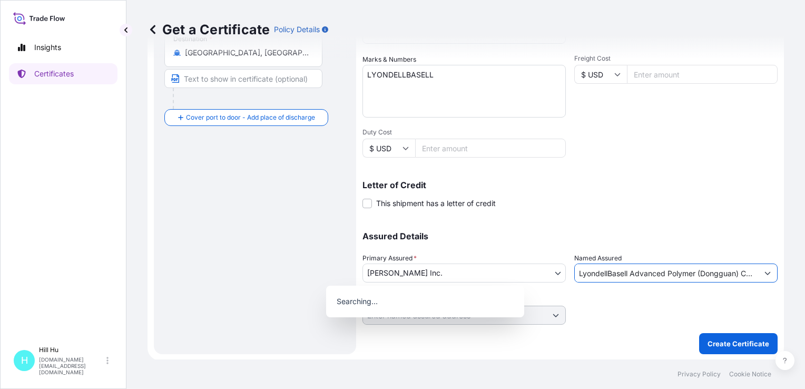
scroll to position [0, 19]
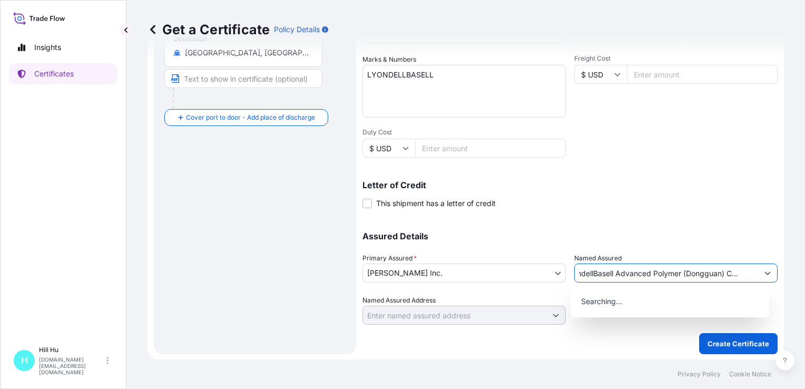
type input "LyondellBasell Advanced Polymer (Dongguan) Co. Ltd."
click at [702, 211] on div "Shipment Details Issue date * [DATE] Date of Departure * [DATE] Date of Arrival…" at bounding box center [569, 74] width 415 height 502
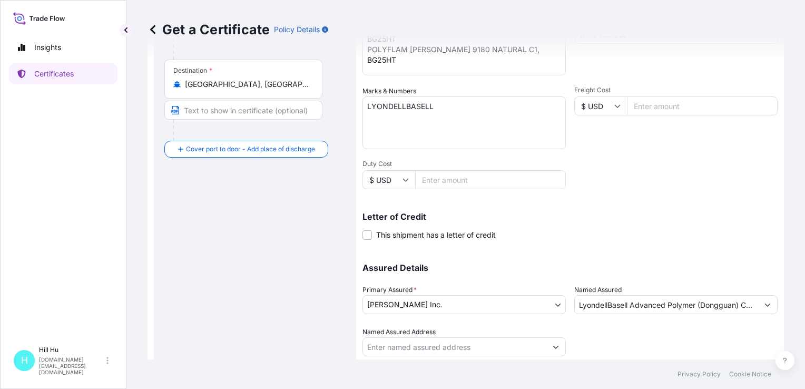
scroll to position [243, 0]
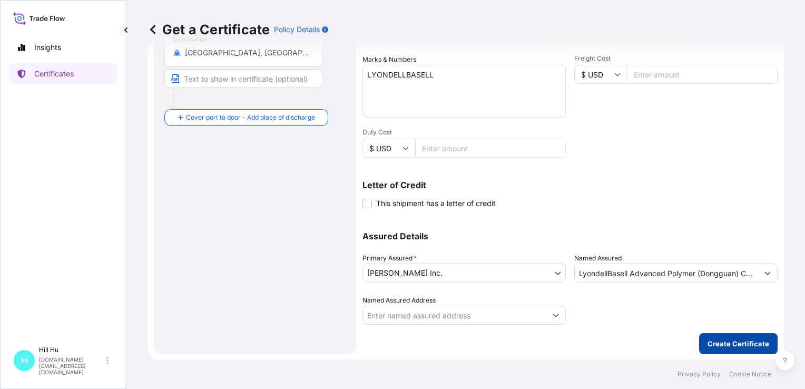
click at [716, 341] on p "Create Certificate" at bounding box center [738, 343] width 62 height 11
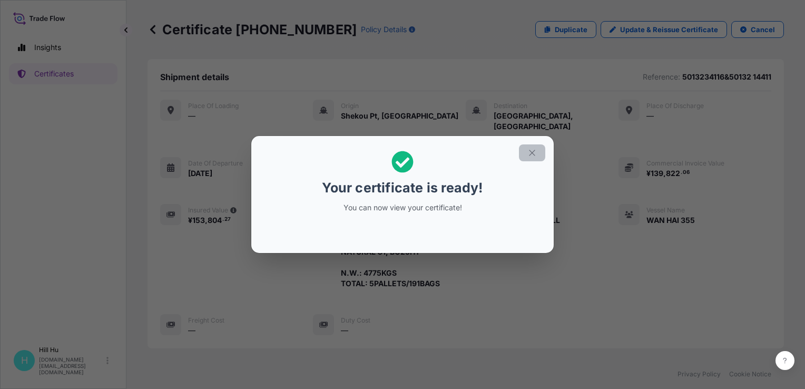
click at [528, 150] on icon "button" at bounding box center [531, 152] width 9 height 9
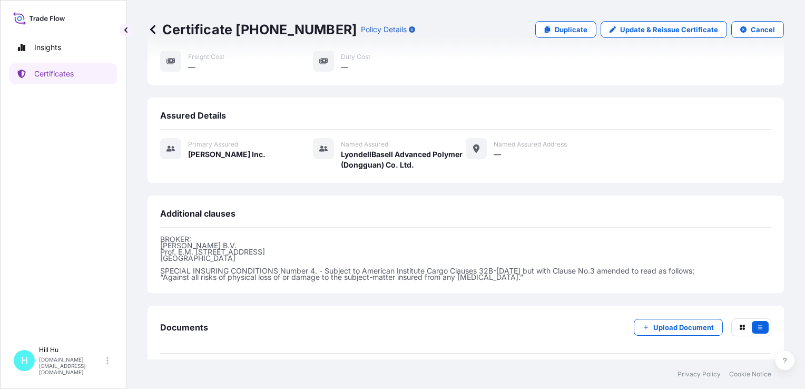
scroll to position [294, 0]
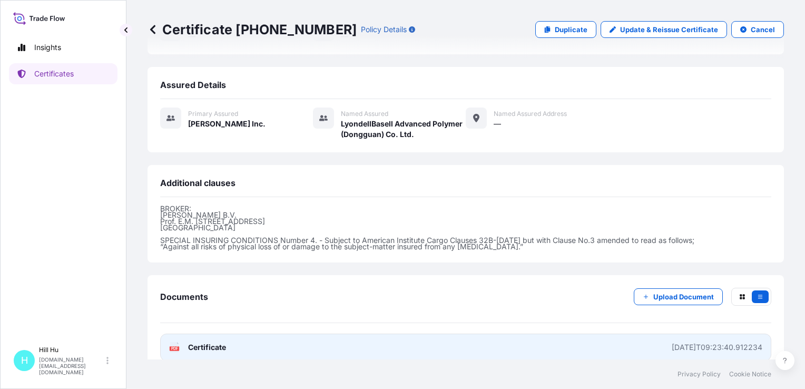
click at [671, 342] on div "[DATE]T09:23:40.912234" at bounding box center [716, 347] width 91 height 11
